Goal: Communication & Community: Answer question/provide support

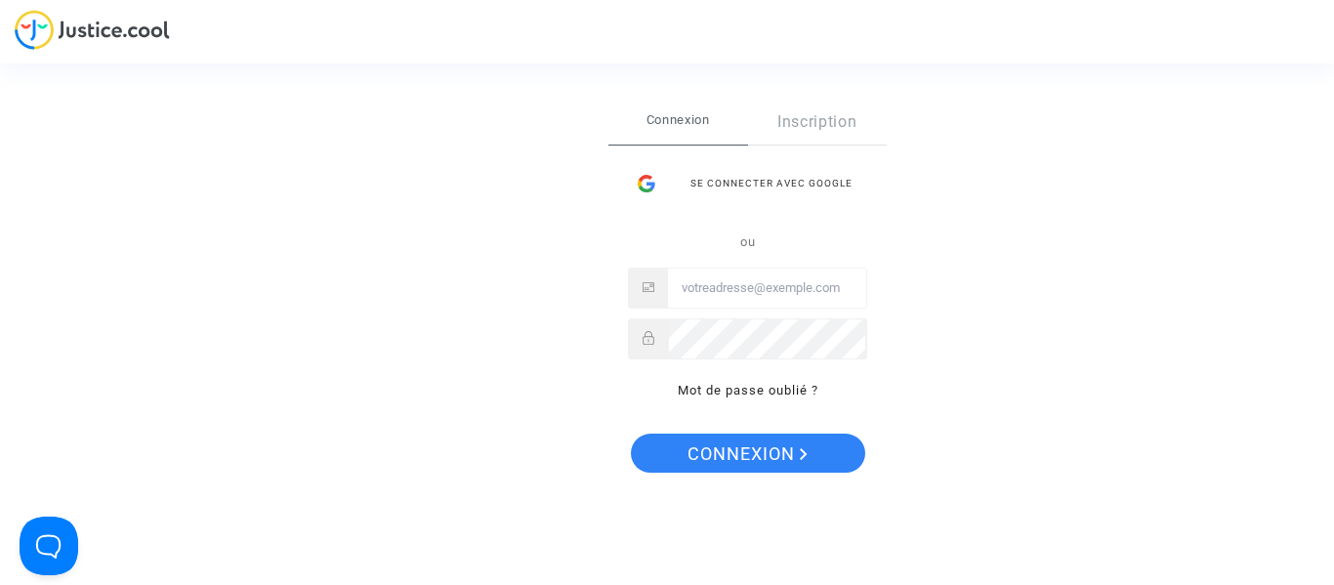
type input "chatons76290@gmail.com"
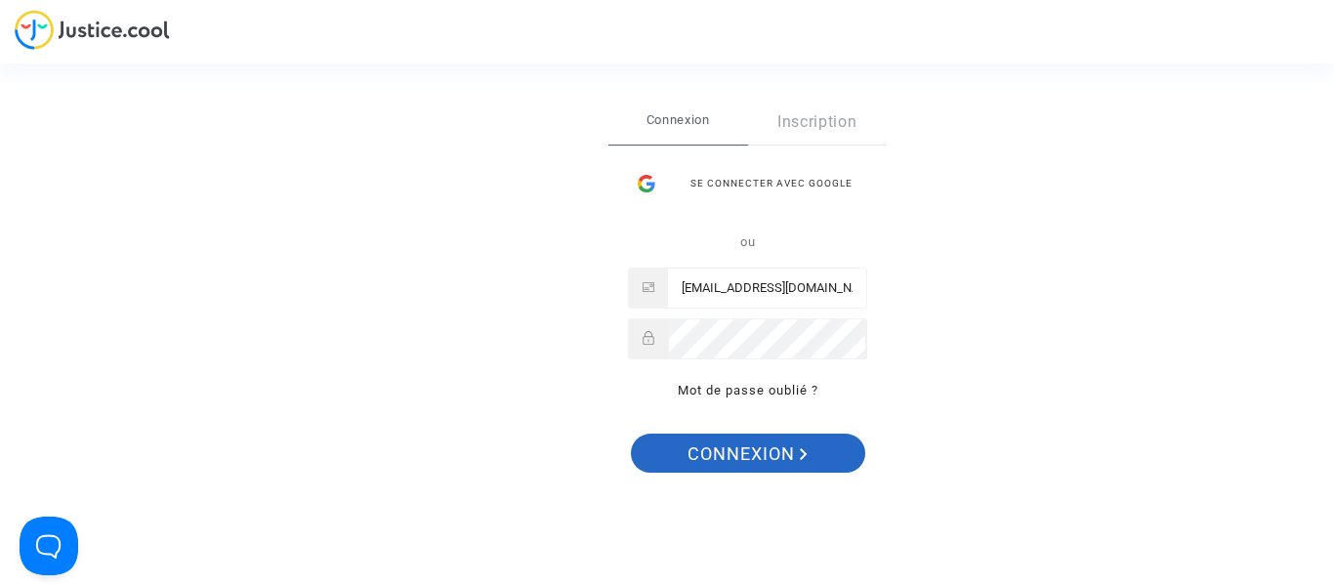
click at [801, 452] on icon "Connexion" at bounding box center [804, 454] width 8 height 12
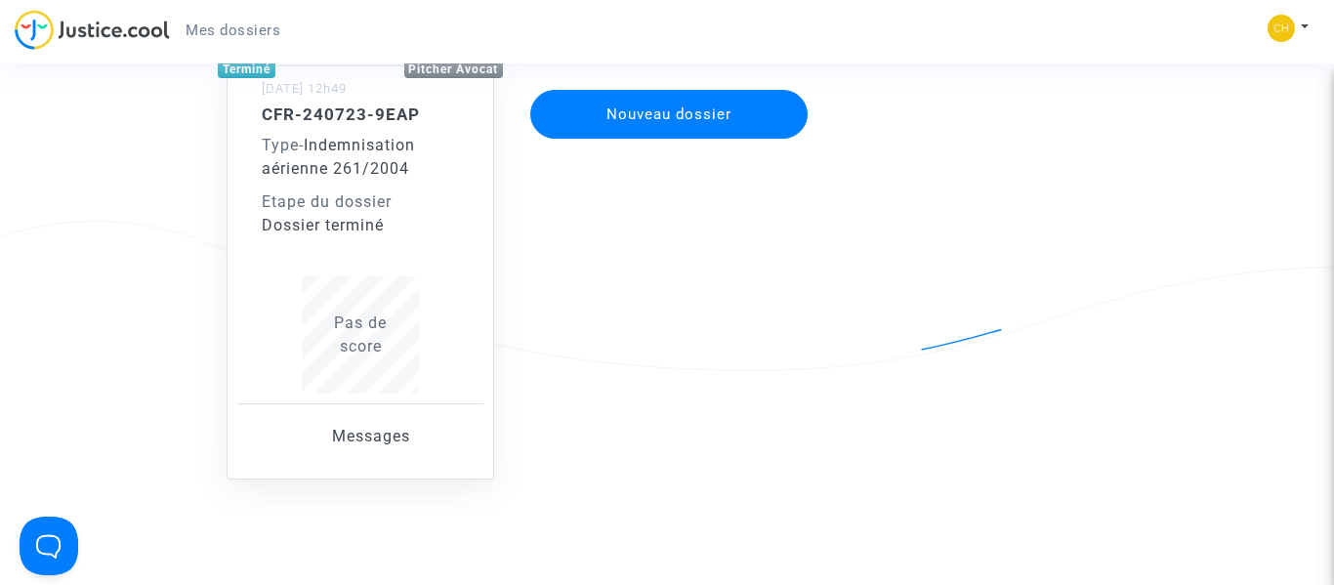
scroll to position [192, 0]
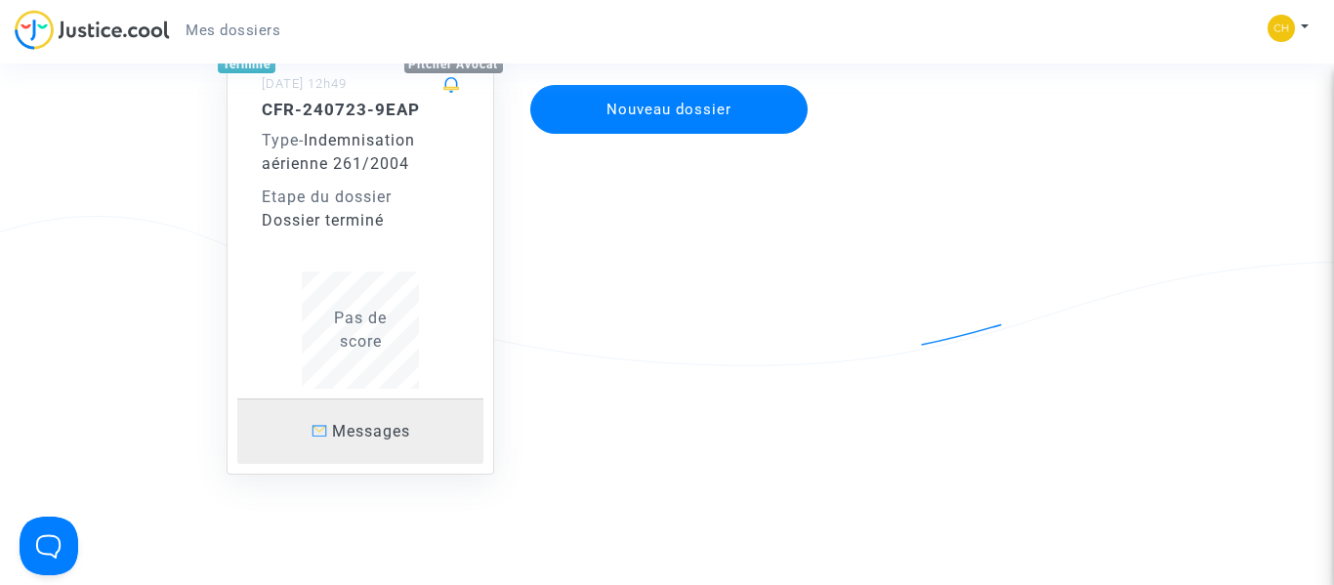
click at [301, 400] on link "Messages" at bounding box center [360, 430] width 246 height 65
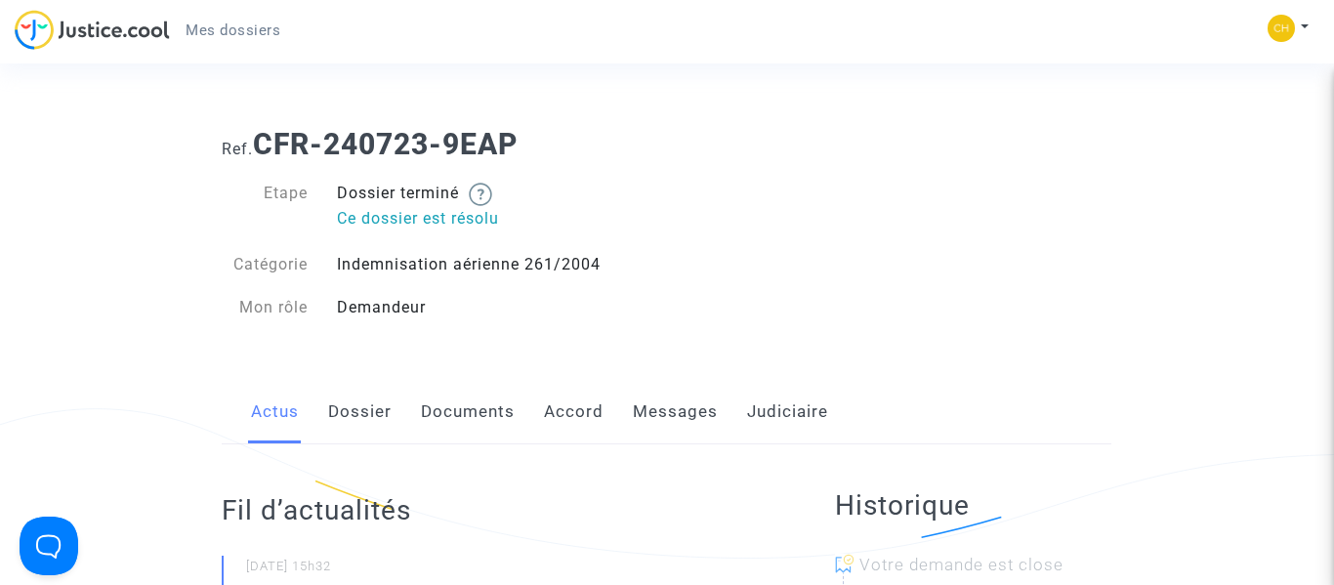
click at [651, 424] on link "Messages" at bounding box center [675, 412] width 85 height 64
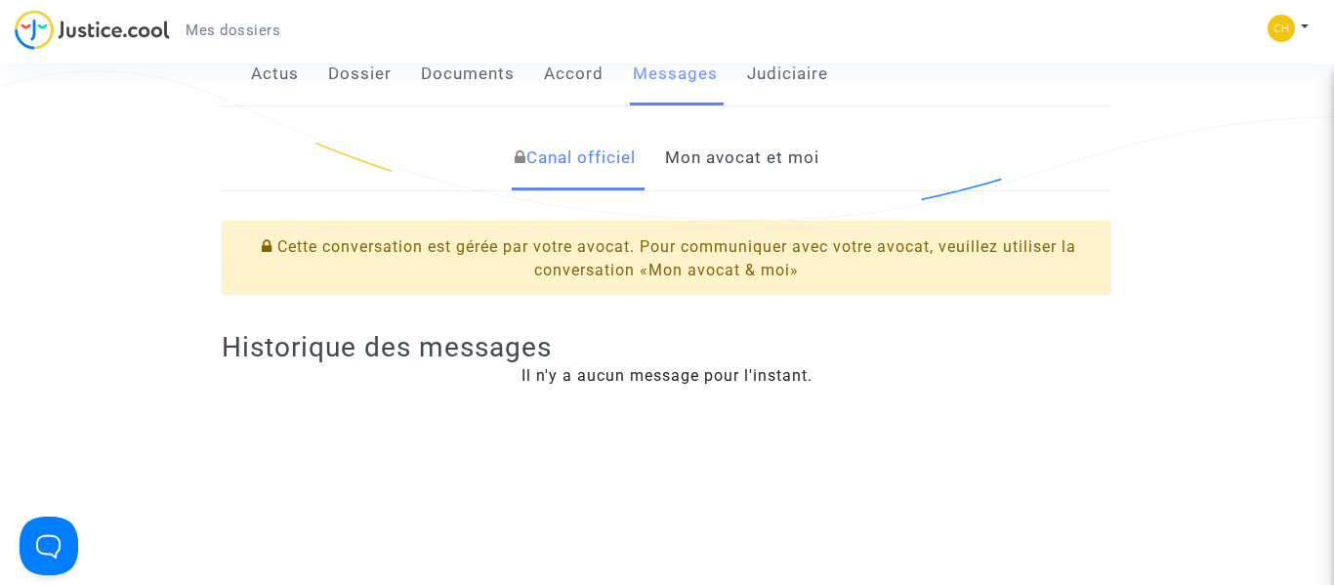
scroll to position [341, 0]
click at [758, 158] on link "Mon avocat et moi" at bounding box center [742, 155] width 154 height 64
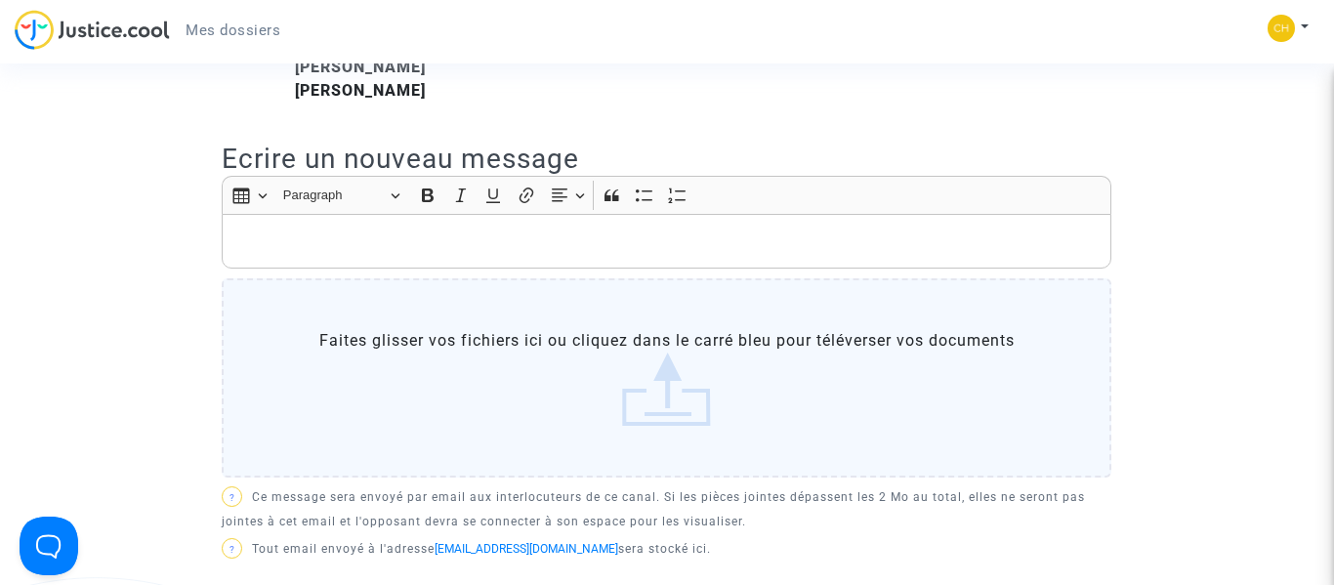
scroll to position [572, 0]
click at [480, 234] on p "Rich Text Editor, main" at bounding box center [666, 243] width 869 height 24
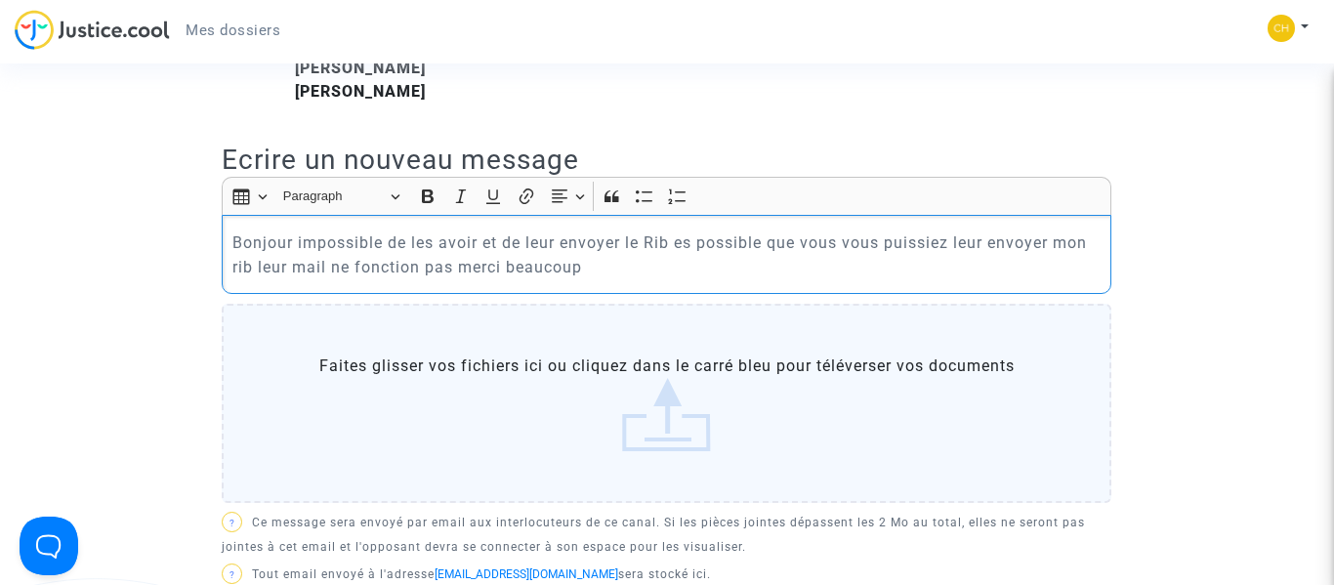
click at [675, 394] on label "Faites glisser vos fichiers ici ou cliquez dans le carré bleu pour téléverser v…" at bounding box center [667, 403] width 890 height 199
click at [0, 0] on input "Faites glisser vos fichiers ici ou cliquez dans le carré bleu pour téléverser v…" at bounding box center [0, 0] width 0 height 0
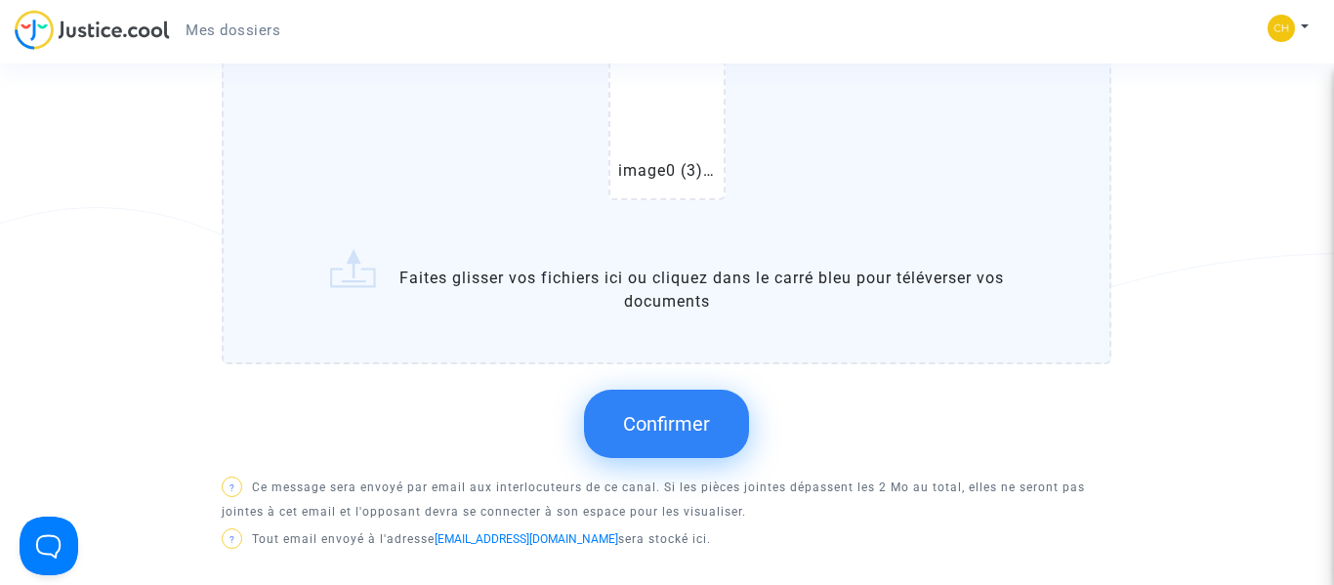
scroll to position [945, 0]
click at [686, 437] on button "Confirmer" at bounding box center [666, 422] width 165 height 68
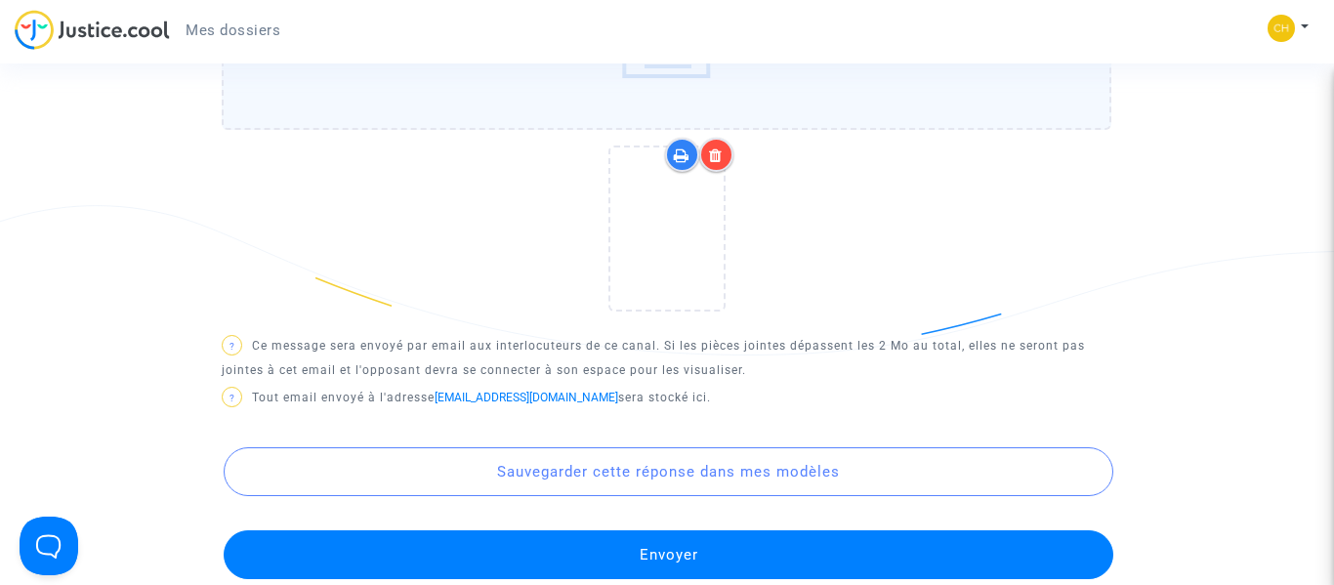
click at [1019, 545] on button "Envoyer" at bounding box center [669, 554] width 890 height 49
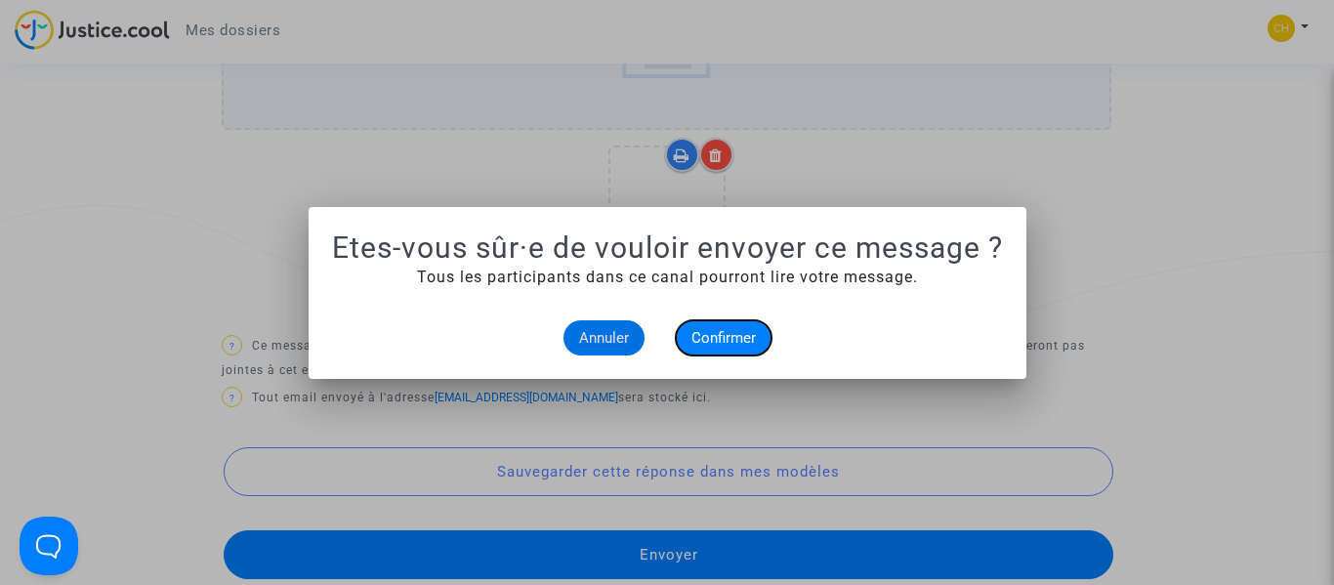
click at [730, 321] on button "Confirmer" at bounding box center [724, 337] width 96 height 35
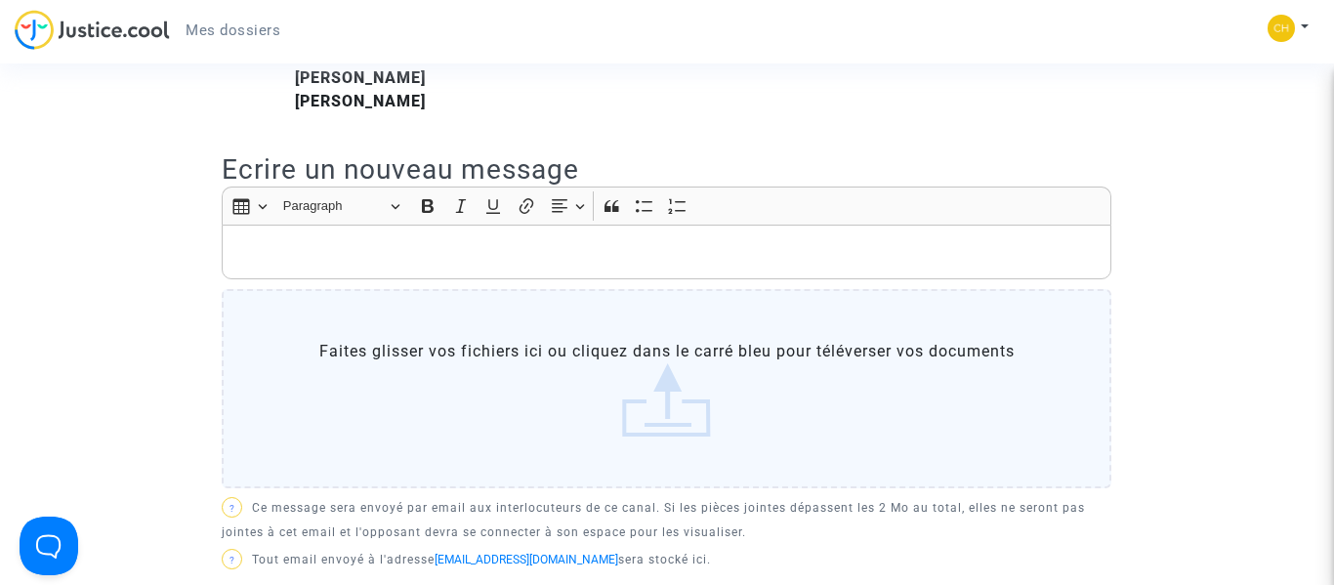
scroll to position [543, 0]
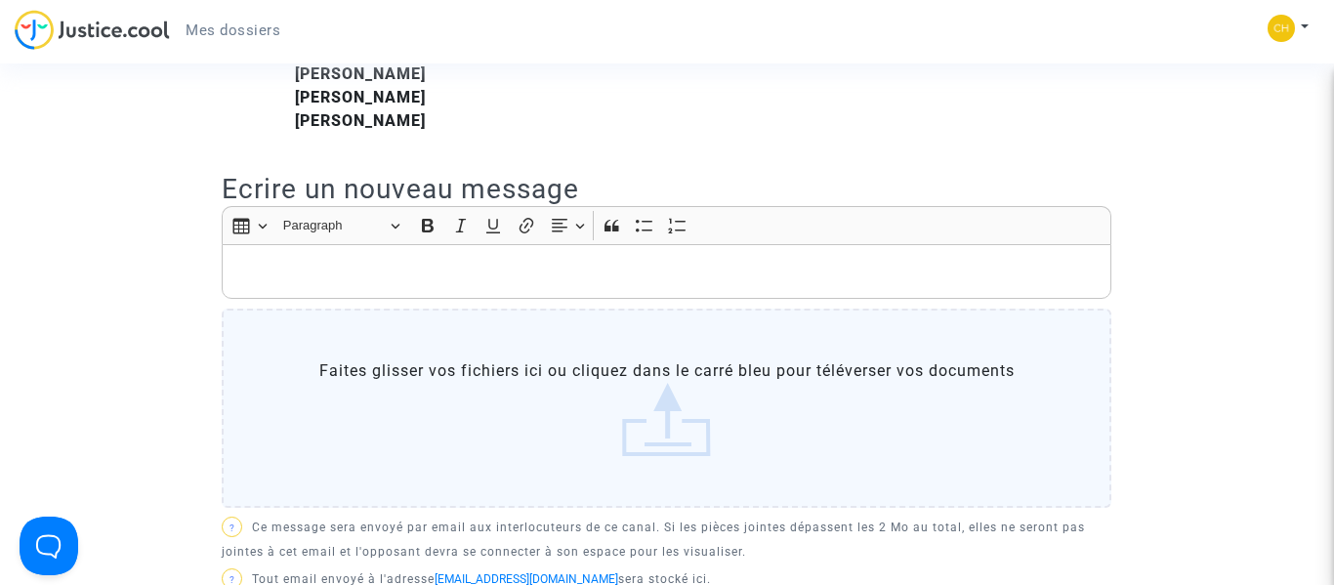
click at [641, 275] on p "Rich Text Editor, main" at bounding box center [666, 272] width 869 height 24
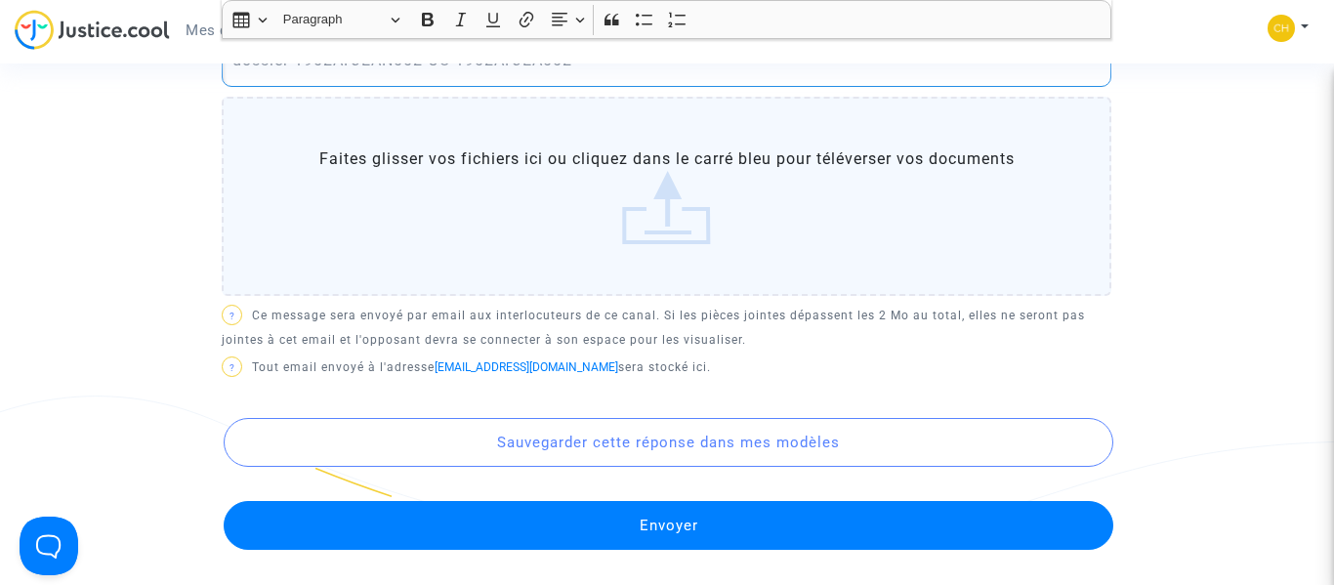
scroll to position [760, 0]
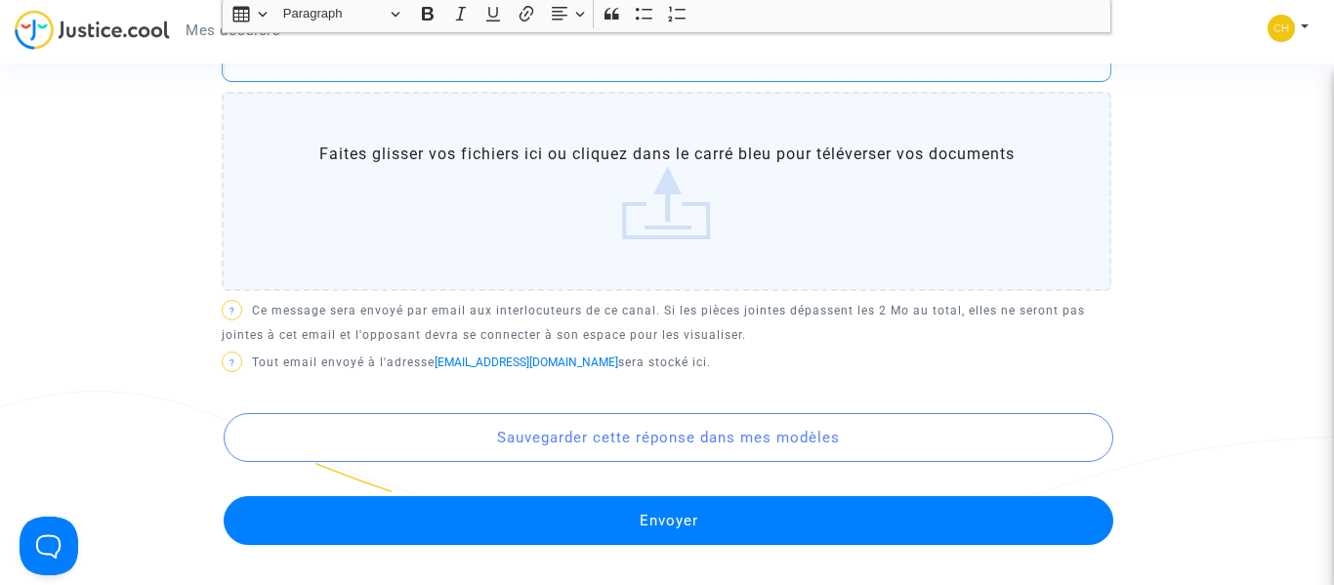
click at [1088, 524] on button "Envoyer" at bounding box center [669, 520] width 890 height 49
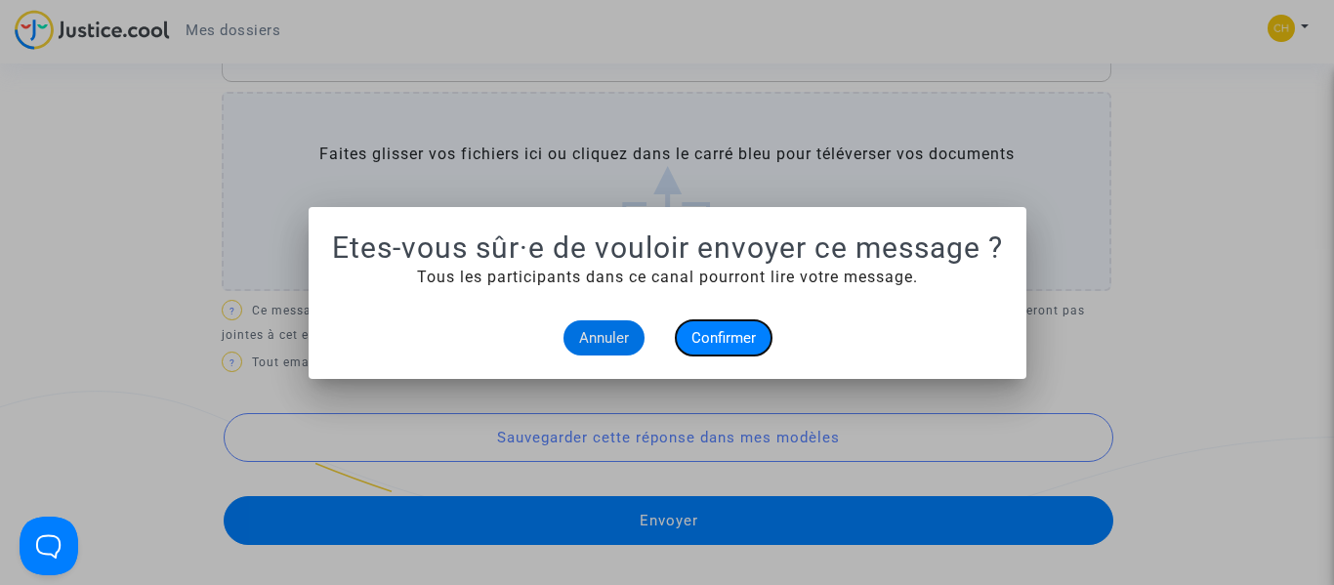
click at [726, 322] on button "Confirmer" at bounding box center [724, 337] width 96 height 35
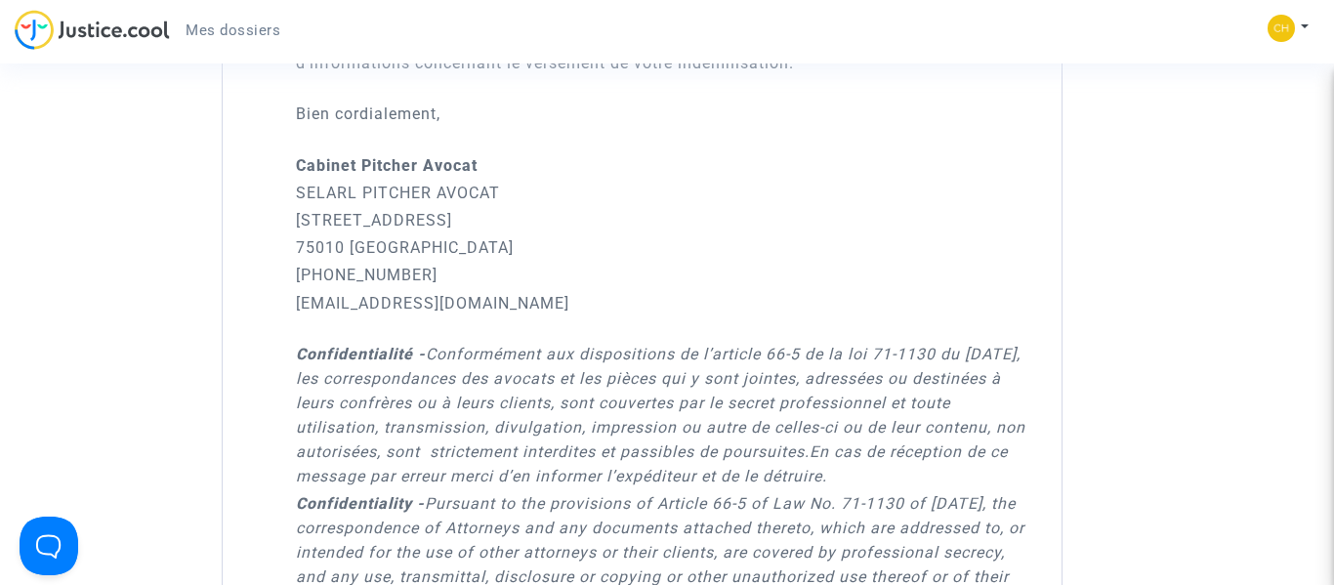
scroll to position [2057, 0]
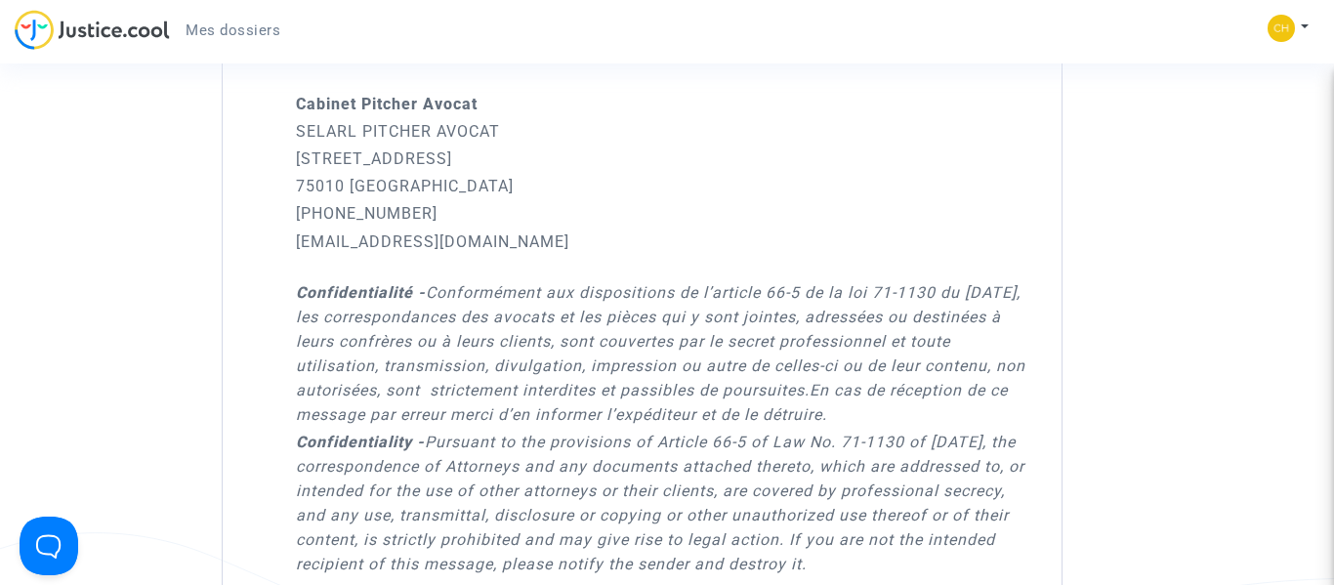
scroll to position [2105, 0]
copy link "[EMAIL_ADDRESS][DOMAIN_NAME]"
